Goal: Task Accomplishment & Management: Use online tool/utility

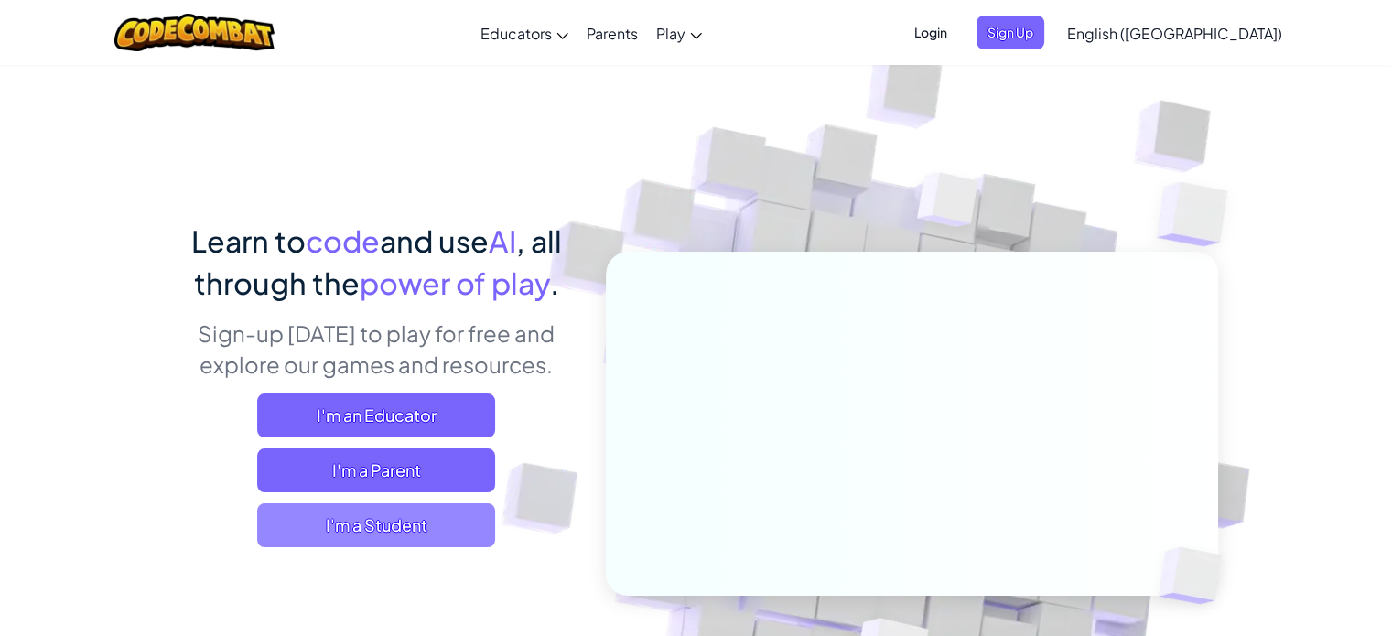
click at [374, 526] on span "I'm a Student" at bounding box center [376, 525] width 238 height 44
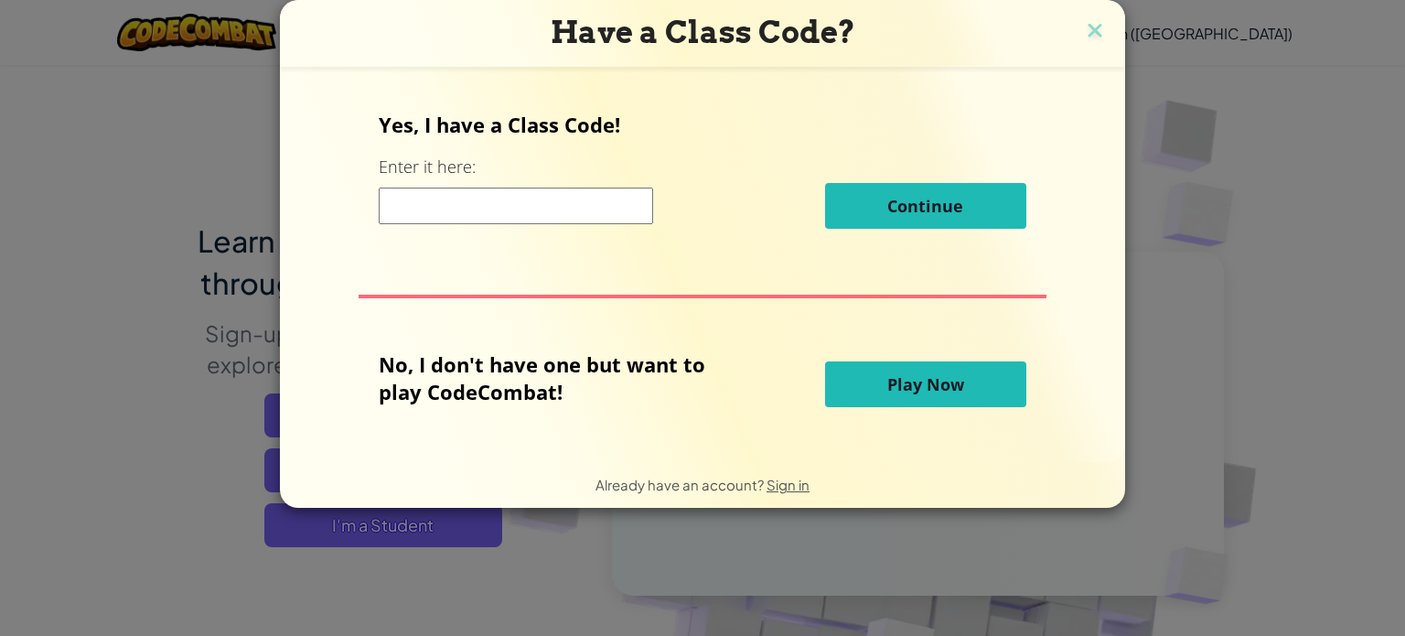
click at [856, 388] on button "Play Now" at bounding box center [925, 384] width 201 height 46
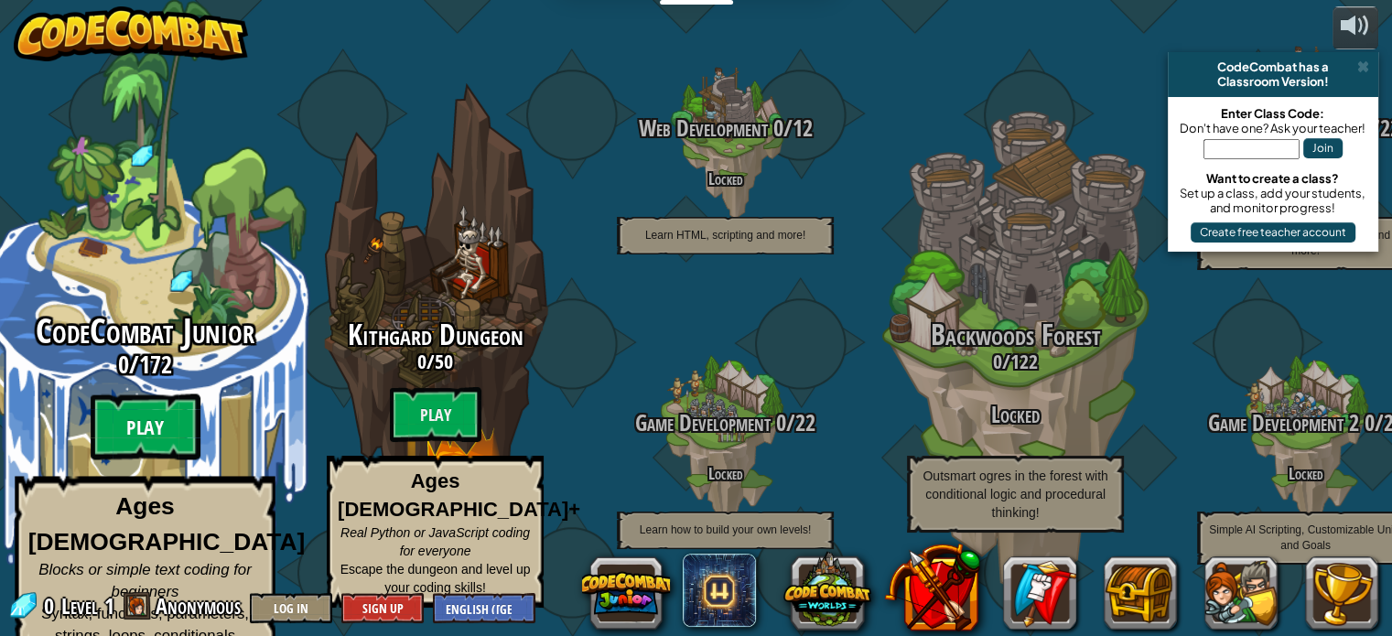
click at [180, 416] on btn "Play" at bounding box center [146, 427] width 110 height 66
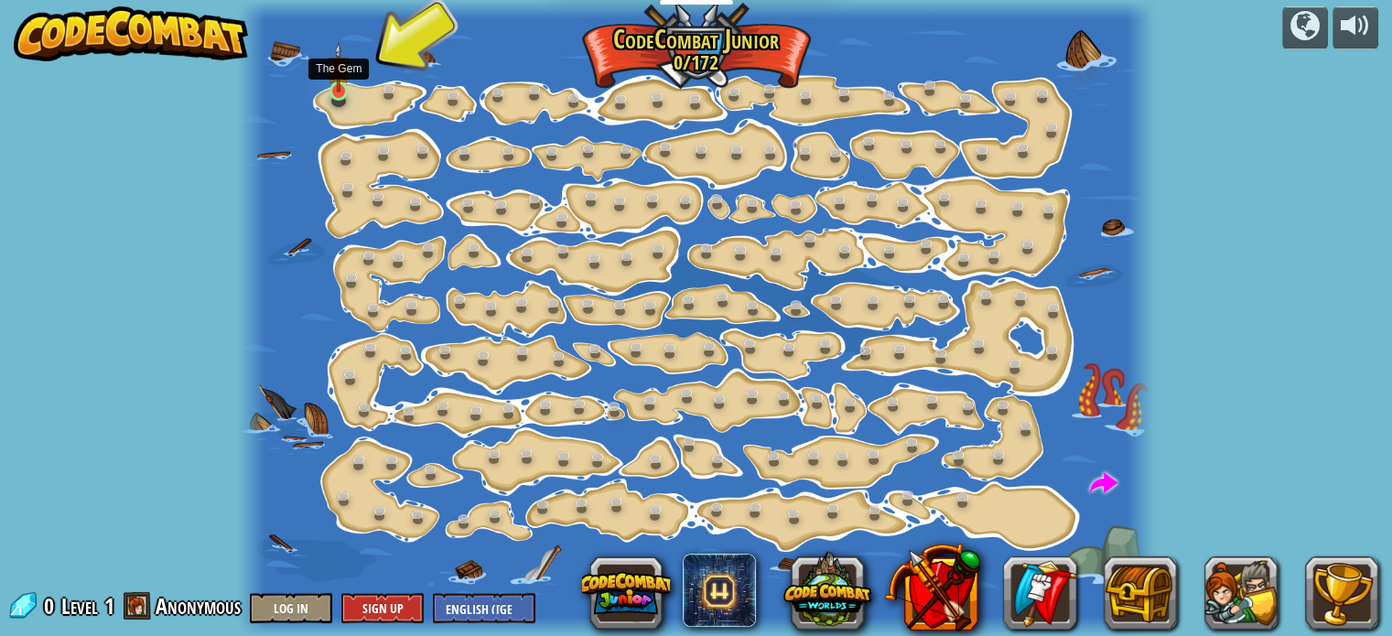
click at [337, 71] on img at bounding box center [339, 67] width 22 height 50
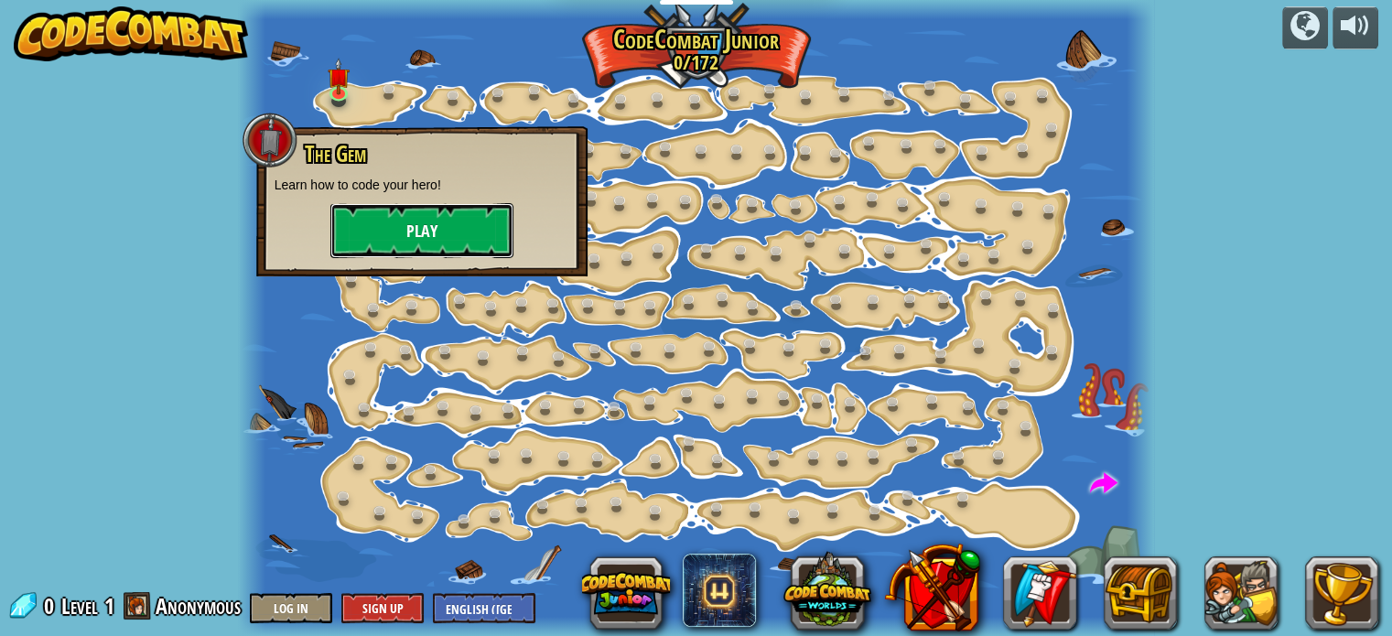
click at [370, 230] on button "Play" at bounding box center [421, 230] width 183 height 55
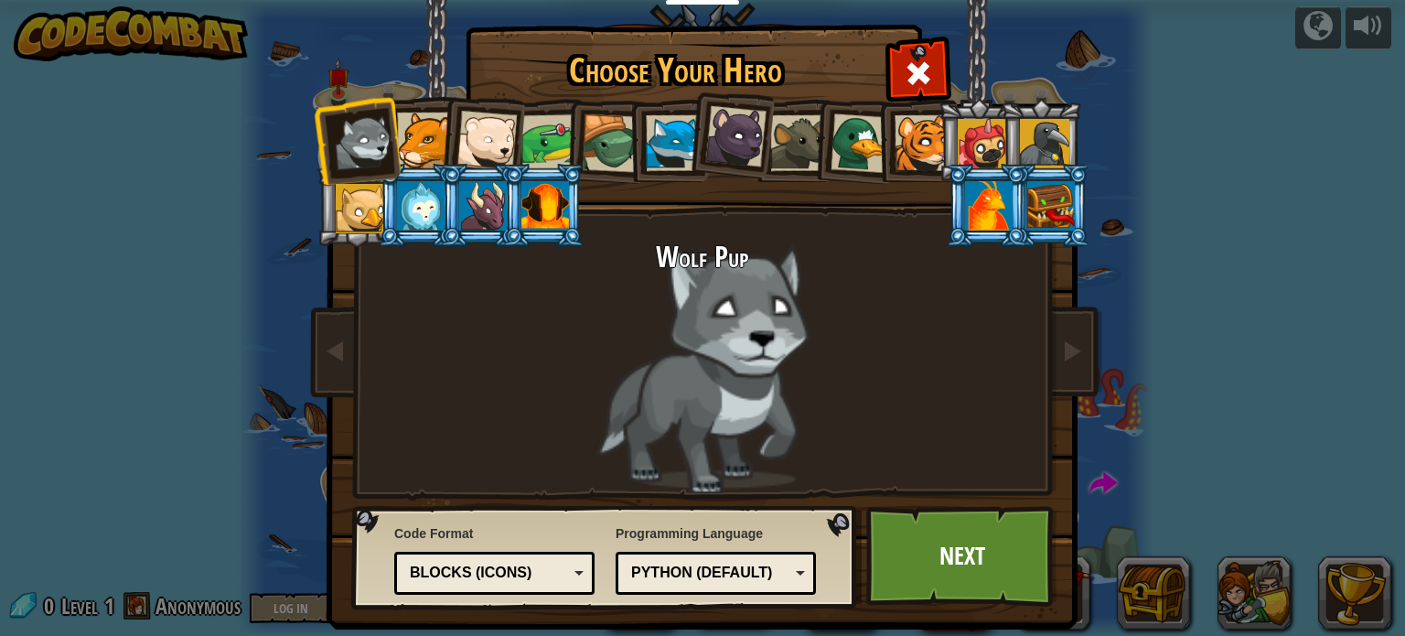
click at [556, 575] on div "Blocks (Icons)" at bounding box center [489, 573] width 158 height 21
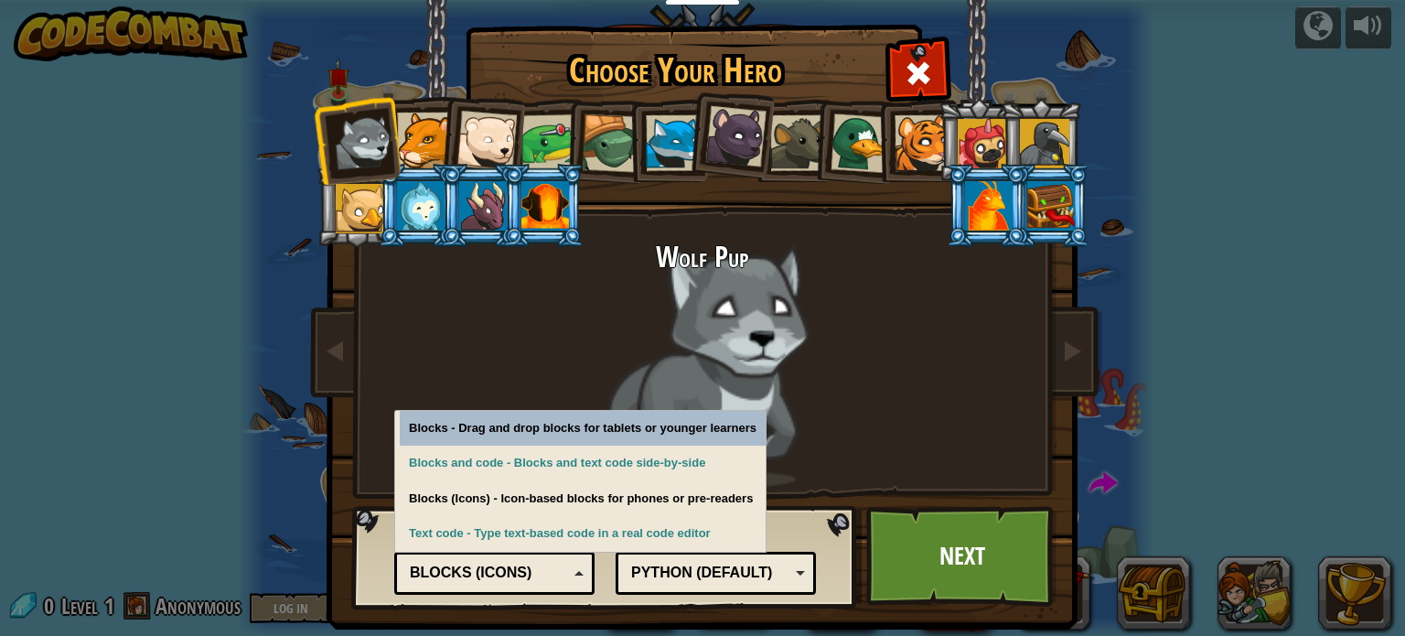
click at [745, 575] on div "Python (Default)" at bounding box center [710, 573] width 158 height 21
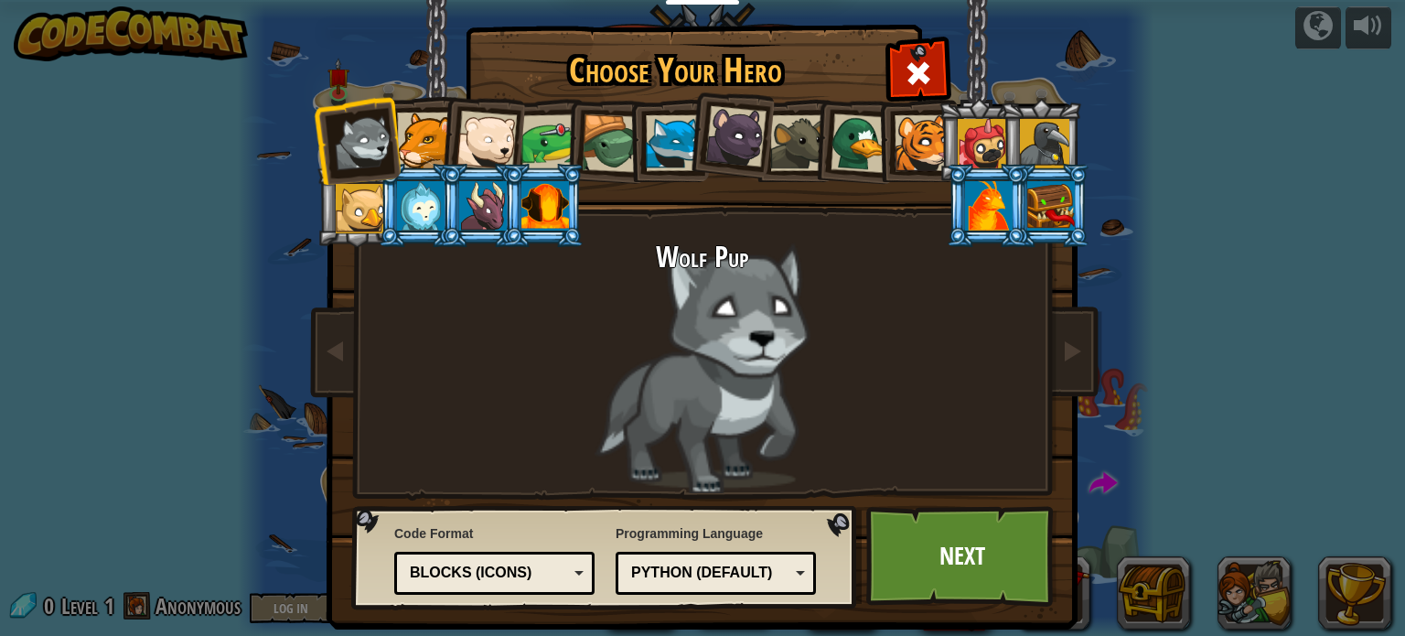
click at [479, 442] on div "Wolf Pup" at bounding box center [703, 368] width 686 height 252
click at [914, 149] on div at bounding box center [923, 143] width 56 height 56
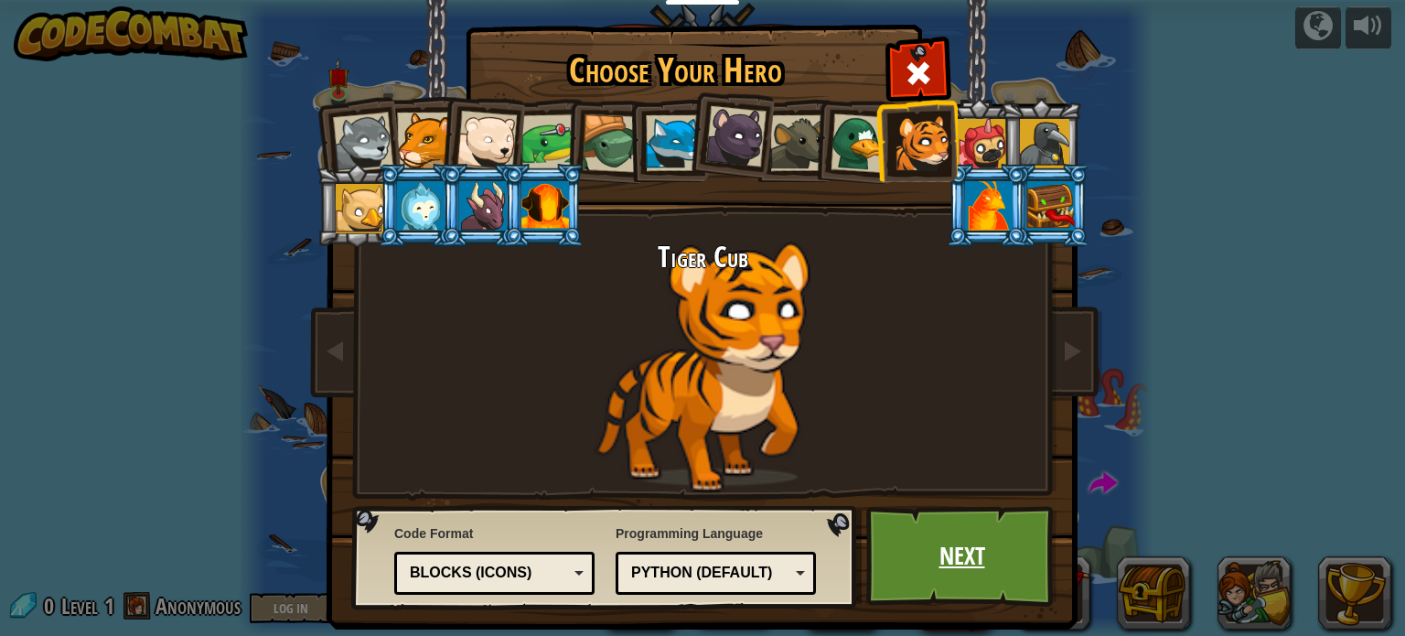
click at [909, 533] on link "Next" at bounding box center [961, 556] width 191 height 101
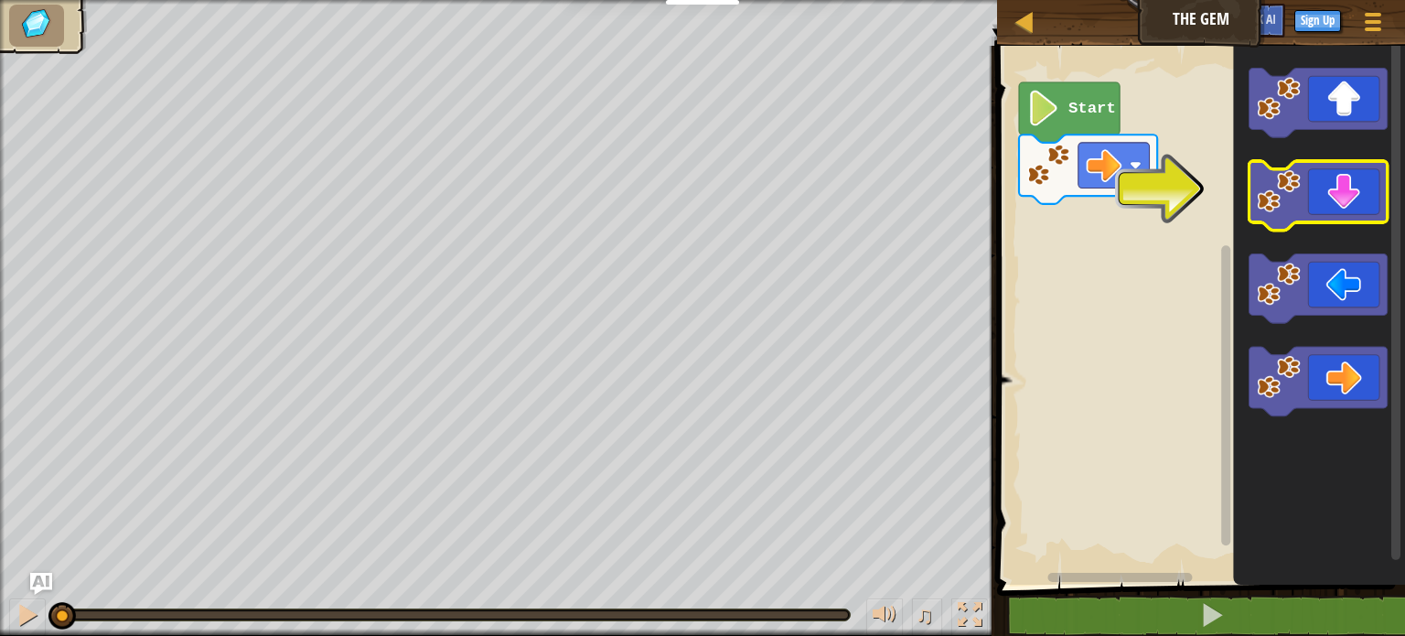
click at [1274, 186] on image "Blockly Workspace" at bounding box center [1279, 191] width 44 height 44
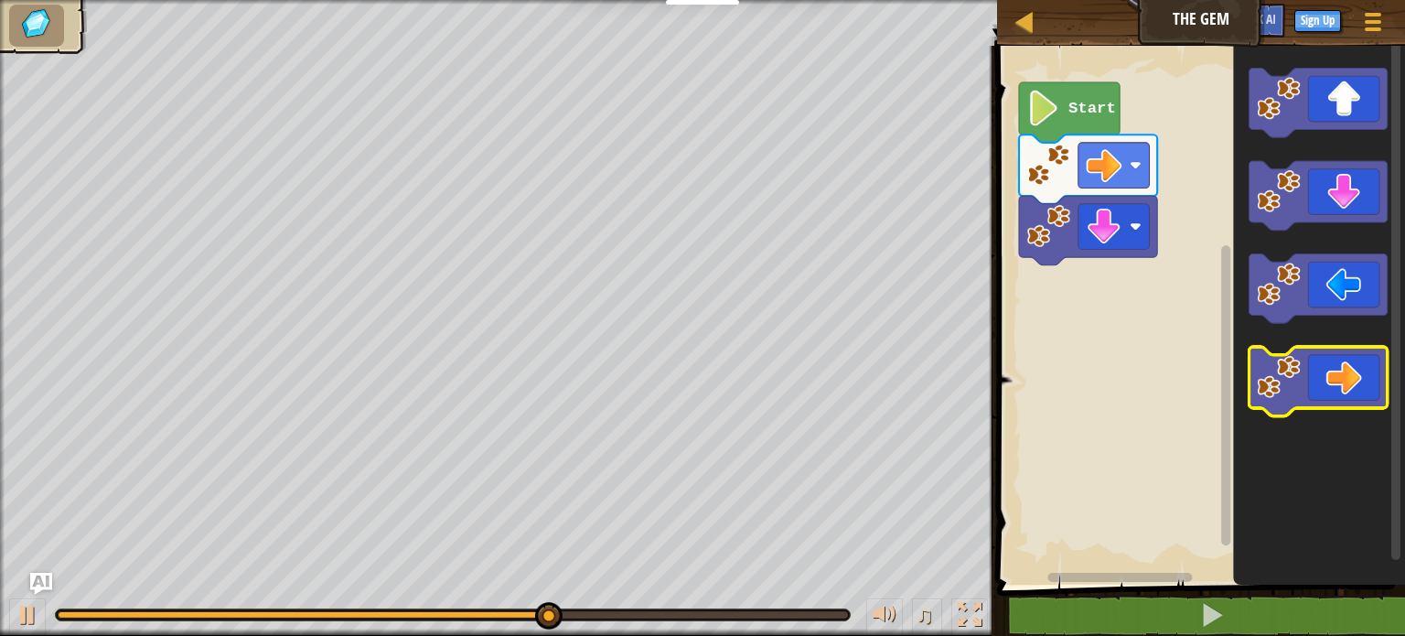
click at [1336, 405] on icon "Blockly Workspace" at bounding box center [1319, 382] width 138 height 70
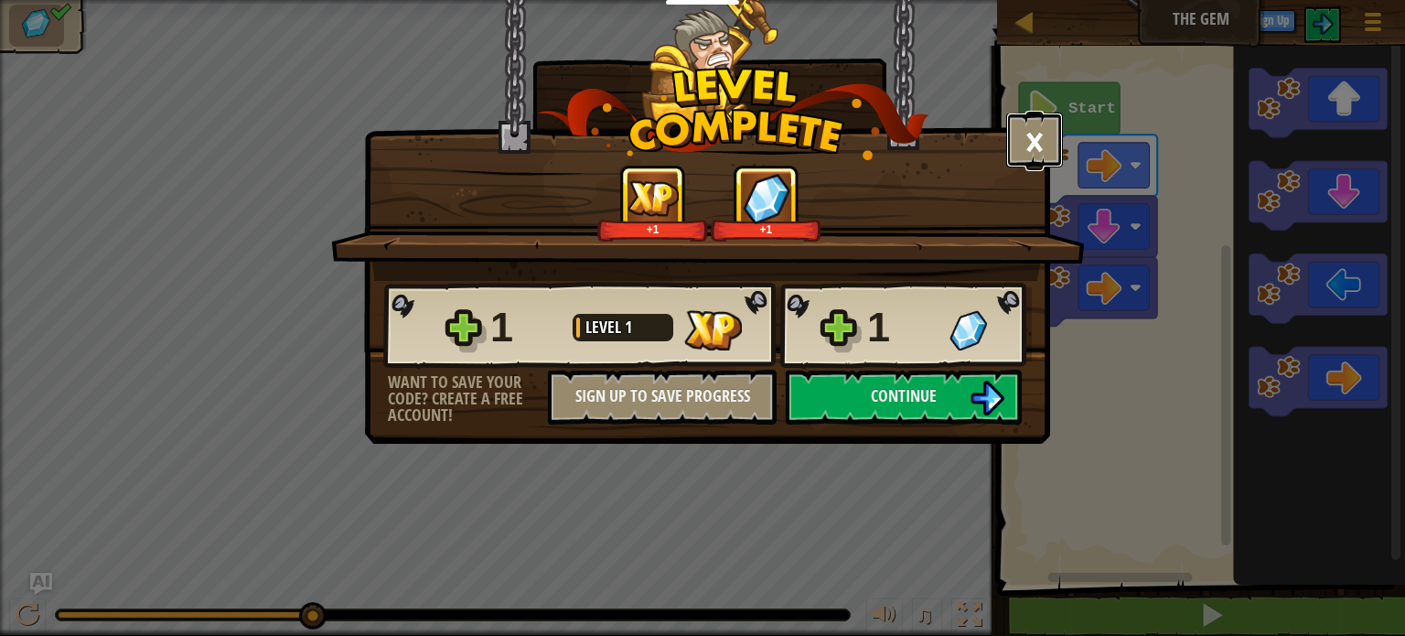
click at [1042, 127] on button "×" at bounding box center [1034, 140] width 57 height 55
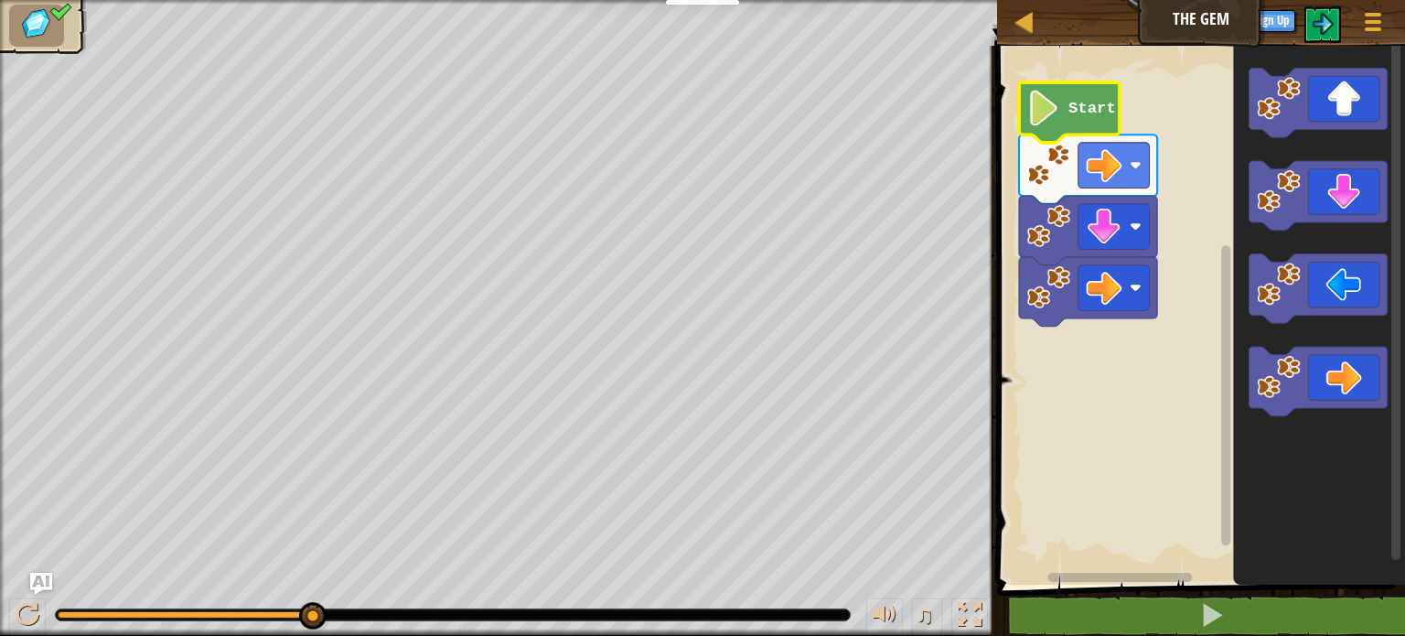
click at [1054, 111] on image "Blockly Workspace" at bounding box center [1044, 109] width 34 height 36
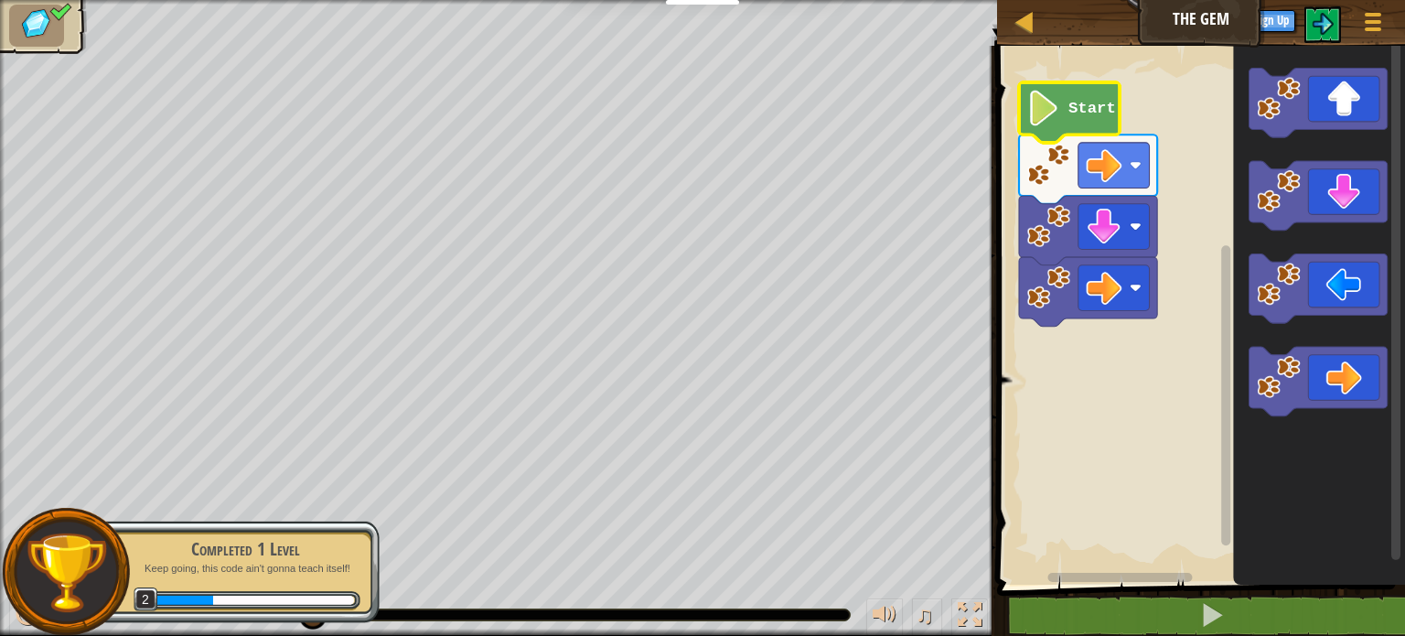
click at [1054, 111] on image "Blockly Workspace" at bounding box center [1044, 109] width 34 height 36
click at [1063, 102] on icon "Blockly Workspace" at bounding box center [1069, 112] width 101 height 60
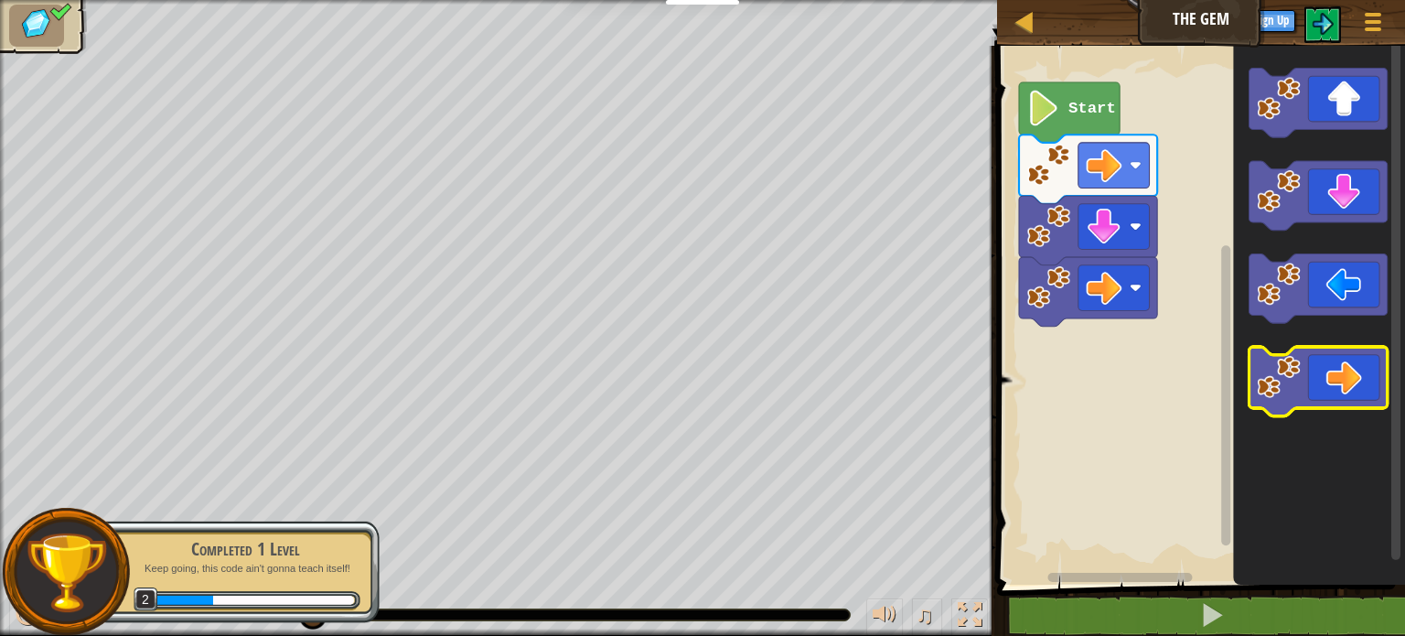
click at [1303, 374] on icon "Blockly Workspace" at bounding box center [1319, 382] width 138 height 70
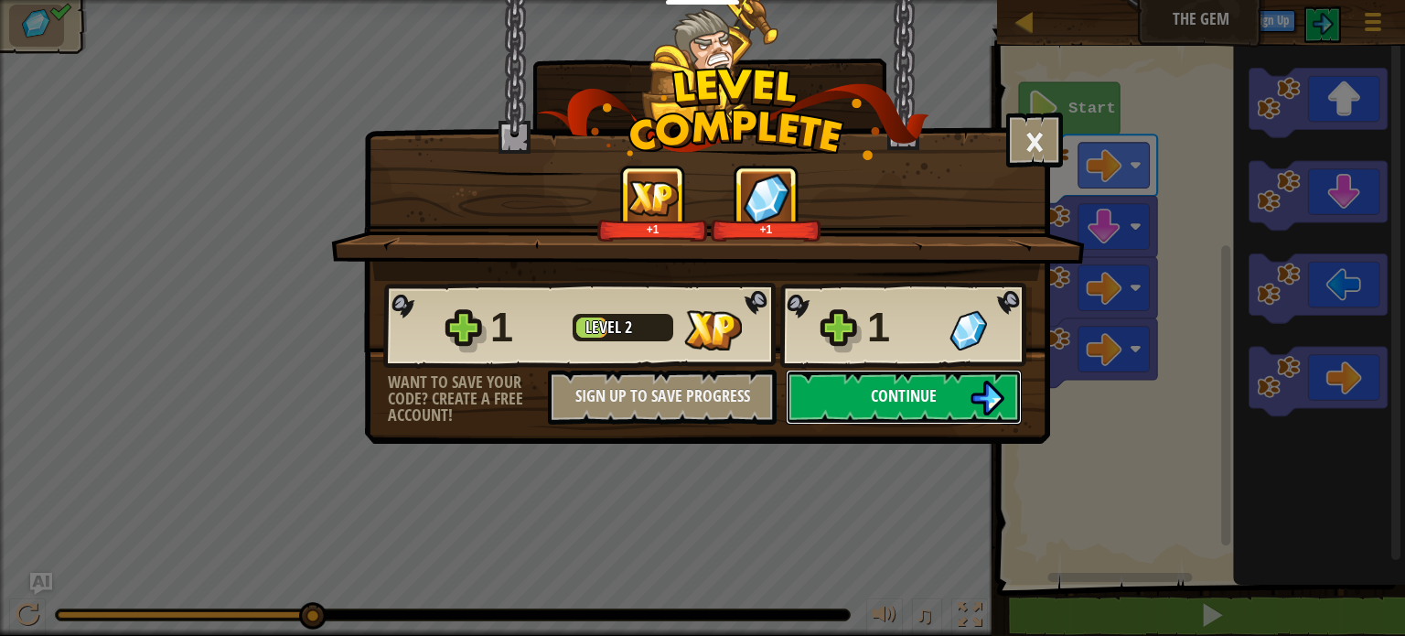
click at [965, 382] on button "Continue" at bounding box center [904, 397] width 236 height 55
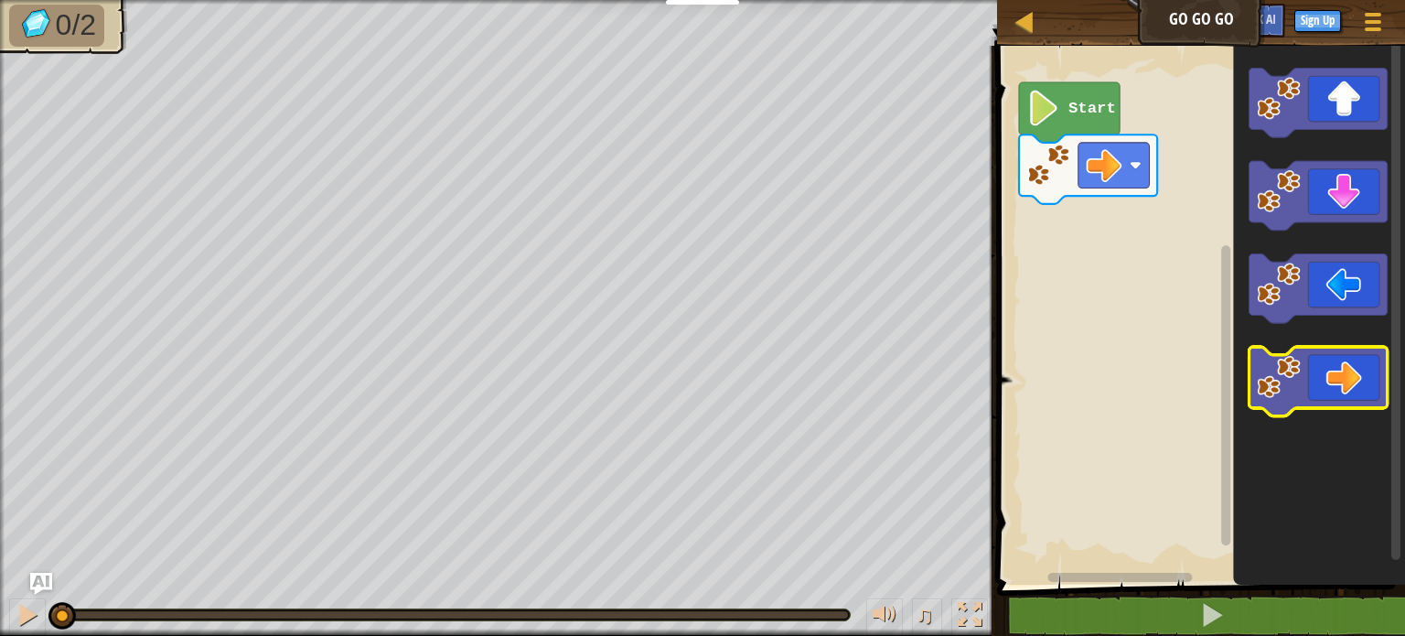
click at [1328, 398] on icon "Blockly Workspace" at bounding box center [1319, 382] width 138 height 70
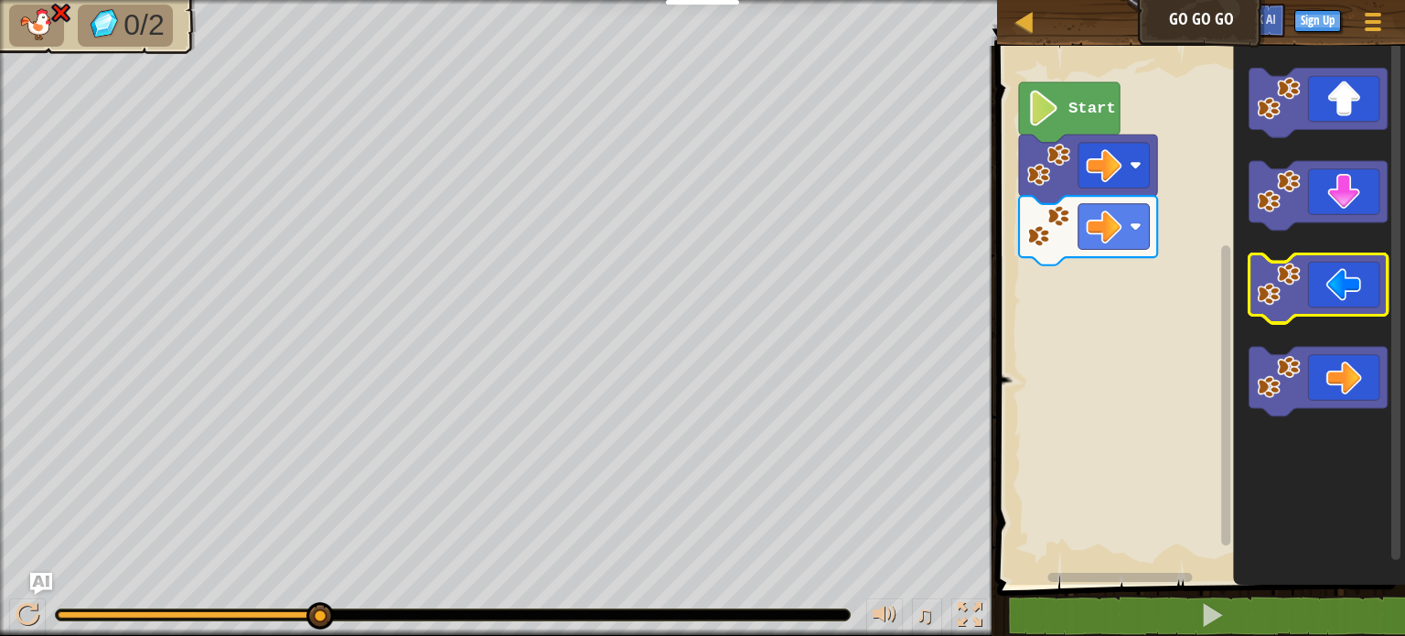
click at [1304, 285] on icon "Blockly Workspace" at bounding box center [1319, 289] width 138 height 70
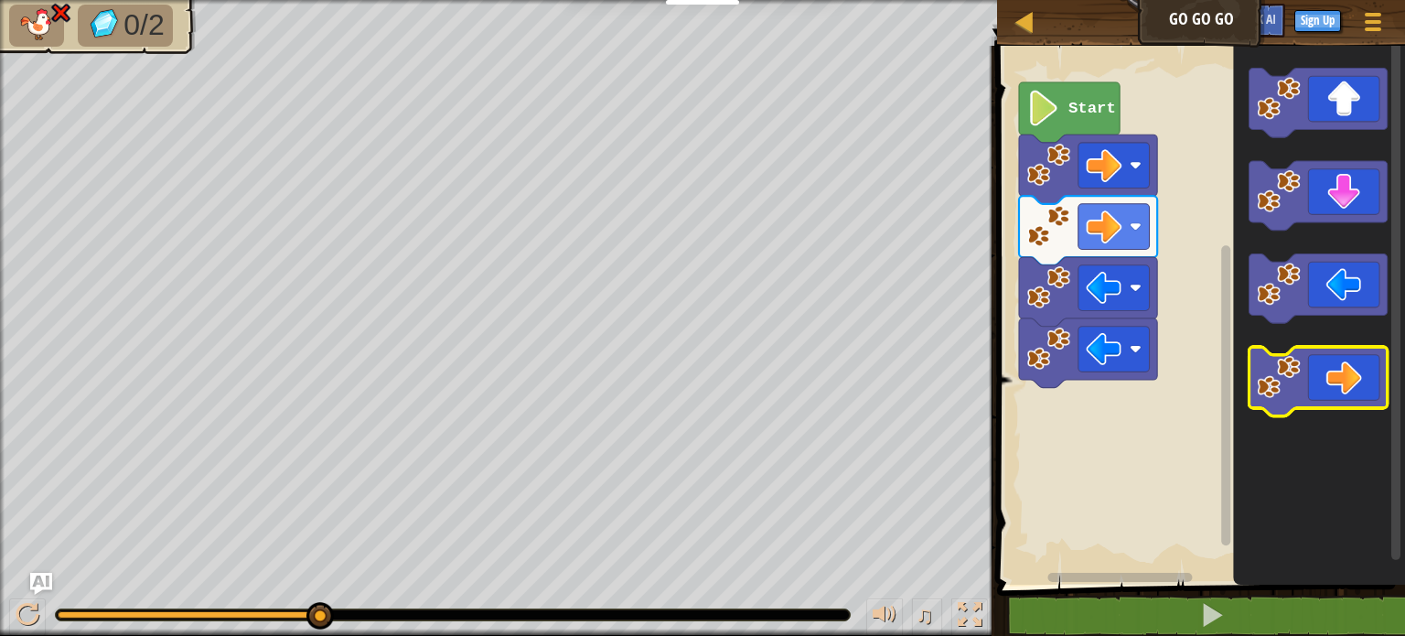
click at [1306, 369] on icon "Blockly Workspace" at bounding box center [1319, 382] width 138 height 70
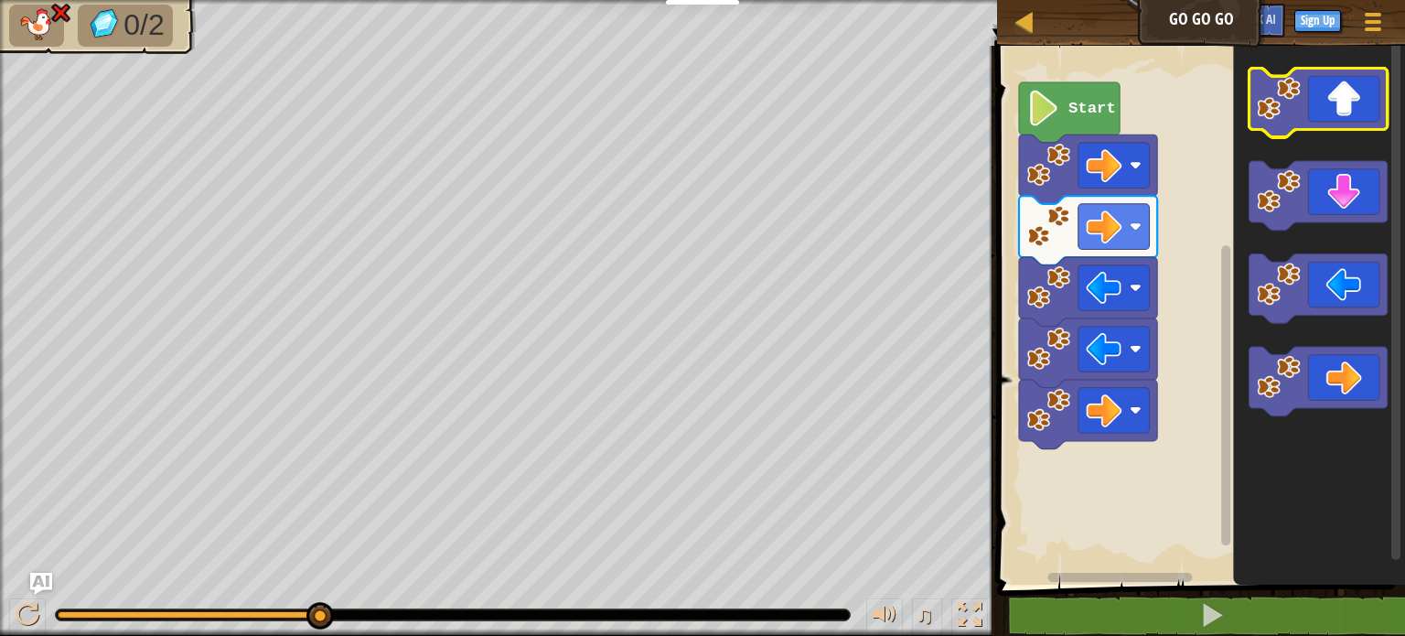
click at [1343, 116] on icon "Blockly Workspace" at bounding box center [1319, 104] width 138 height 70
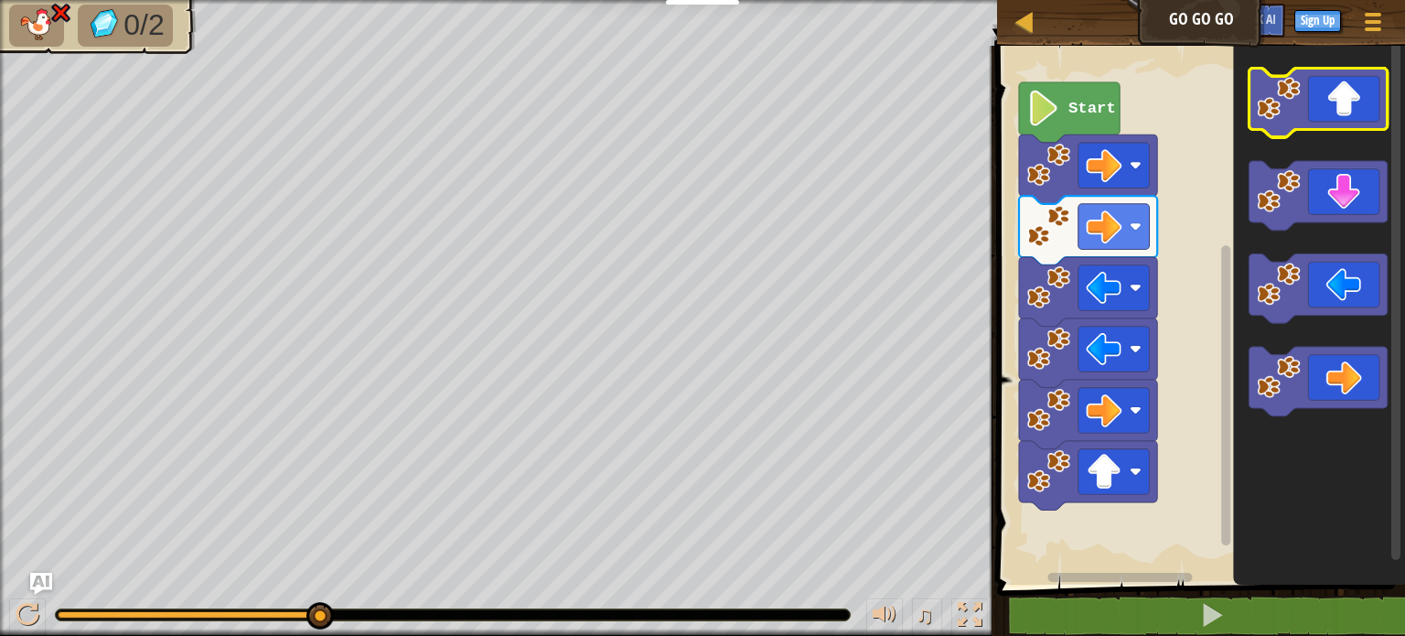
click at [1343, 116] on icon "Blockly Workspace" at bounding box center [1319, 104] width 138 height 70
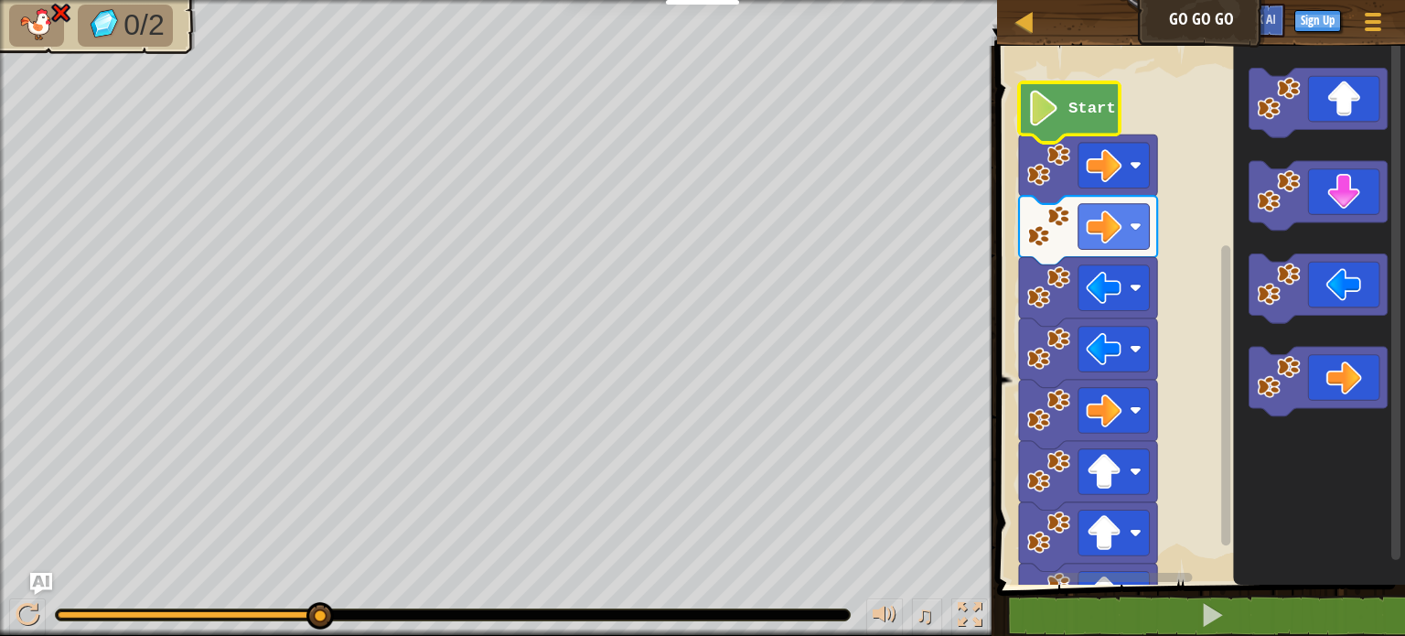
click at [1059, 131] on icon "Blockly Workspace" at bounding box center [1069, 112] width 101 height 60
click at [1027, 15] on div at bounding box center [1025, 21] width 23 height 23
